Goal: Task Accomplishment & Management: Manage account settings

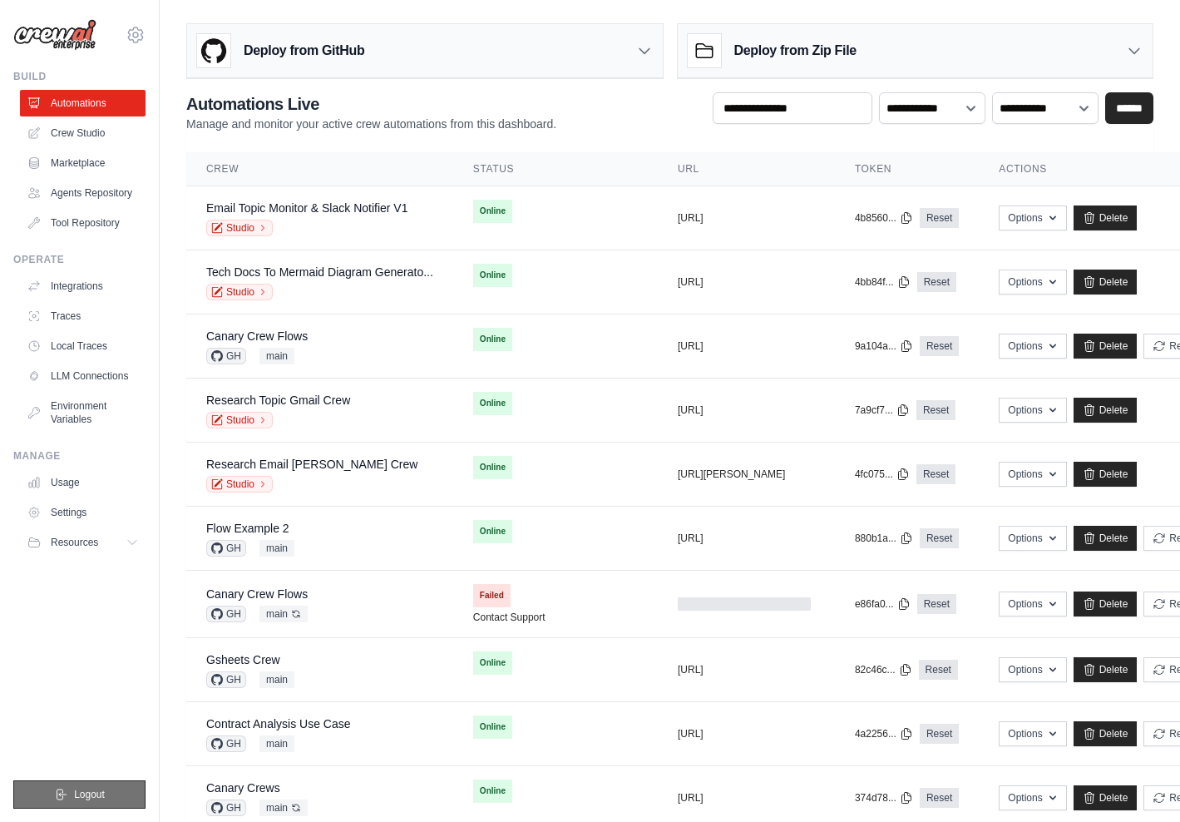
click at [82, 793] on span "Logout" at bounding box center [89, 794] width 31 height 13
click at [105, 276] on link "Integrations" at bounding box center [85, 286] width 126 height 27
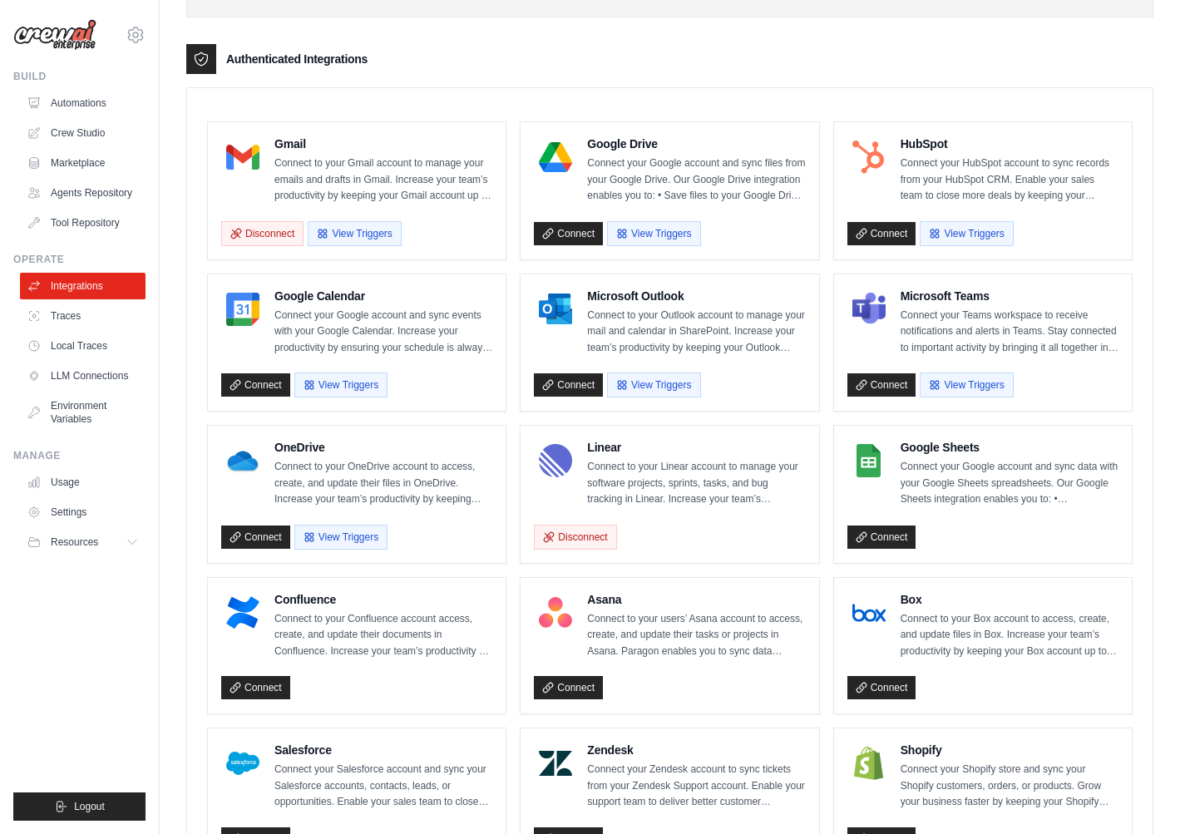
scroll to position [391, 0]
click at [467, 215] on div "Disconnect View Triggers" at bounding box center [356, 231] width 271 height 32
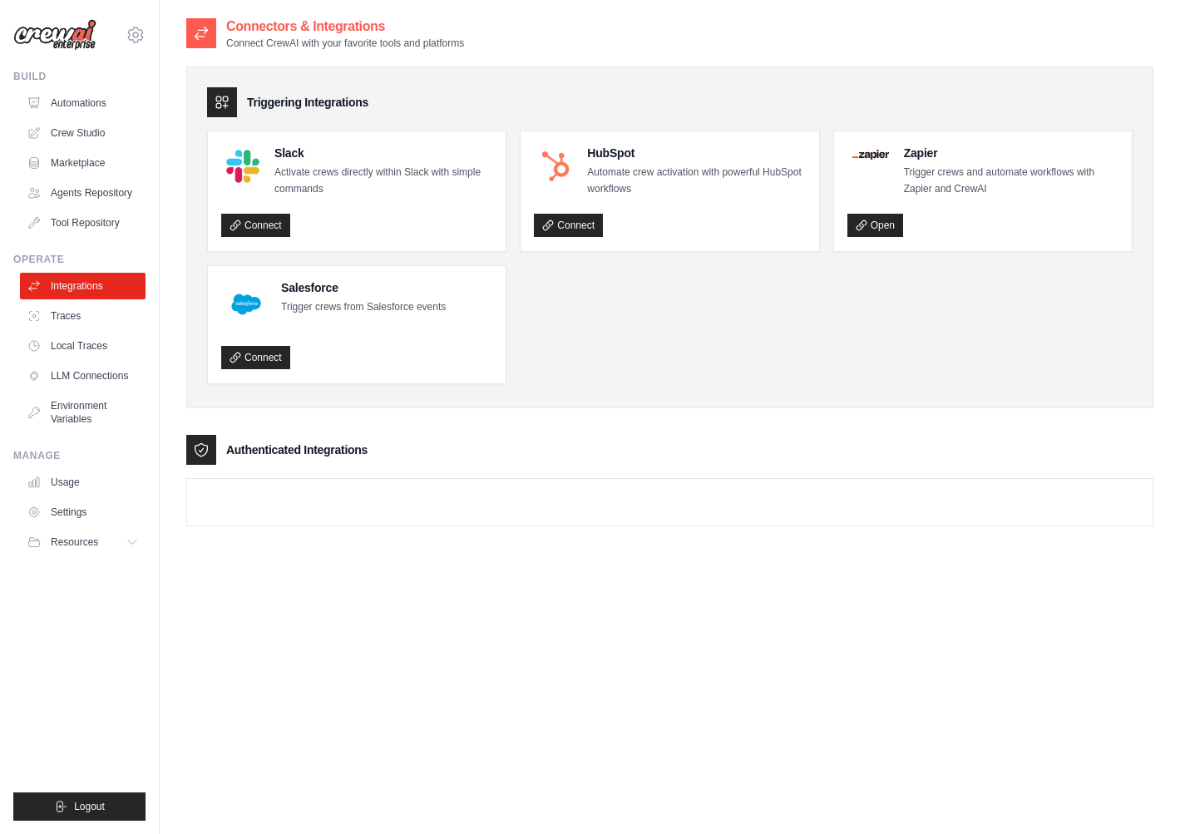
click at [272, 578] on div "Connectors & Integrations Connect CrewAI with your favorite tools and platforms…" at bounding box center [669, 434] width 967 height 834
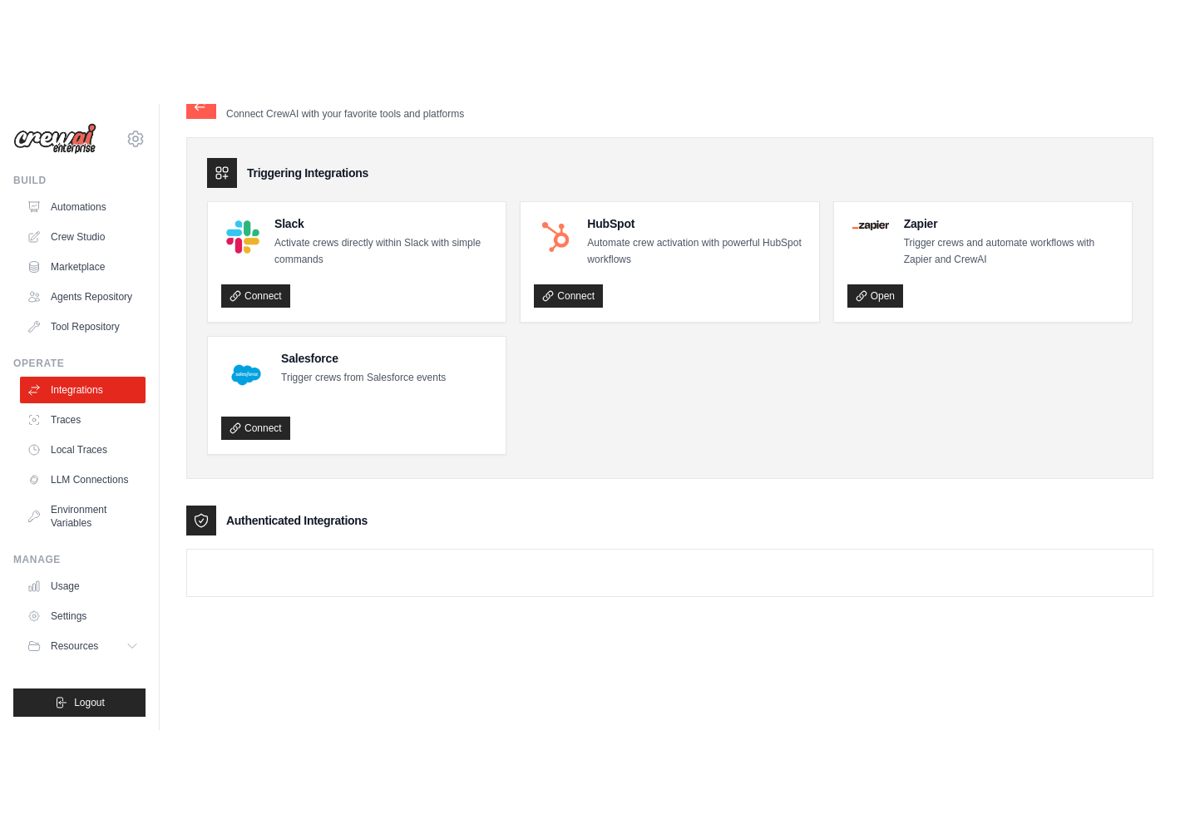
scroll to position [33, 0]
